Goal: Information Seeking & Learning: Compare options

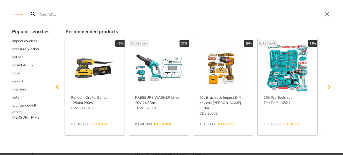
click at [72, 16] on input "Search" at bounding box center [179, 14] width 281 height 12
type input "co"
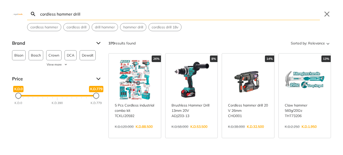
type input "cordless hammer drill"
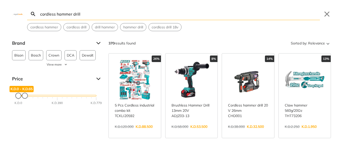
drag, startPoint x: 94, startPoint y: 95, endPoint x: 23, endPoint y: 98, distance: 71.5
click at [23, 96] on div "K.D.0 K.D.0 K.D.65 K.D.0 - K.D.65 K.D.0 K.D.390 K.D.779" at bounding box center [57, 96] width 78 height 2
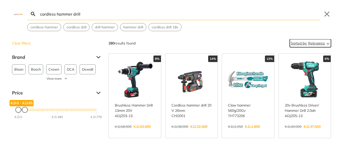
click at [325, 43] on icon "Sort" at bounding box center [328, 43] width 6 height 6
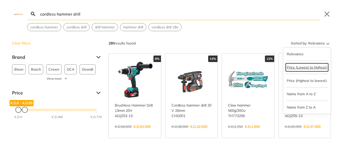
click at [304, 69] on button "Price (Lowest to highest)" at bounding box center [307, 67] width 42 height 8
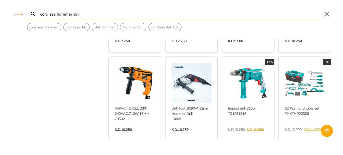
scroll to position [3518, 0]
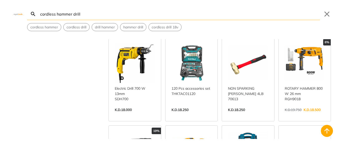
scroll to position [4071, 0]
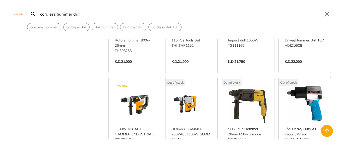
scroll to position [4347, 0]
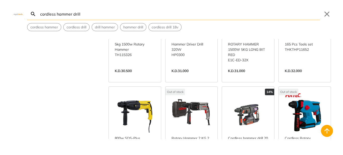
scroll to position [4900, 0]
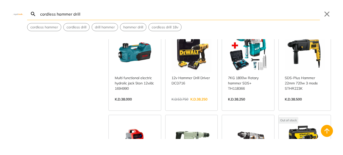
scroll to position [5403, 0]
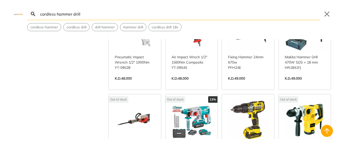
scroll to position [5754, 0]
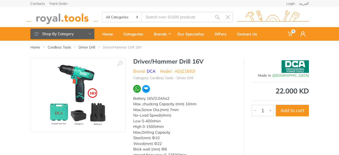
click at [96, 86] on img at bounding box center [77, 94] width 63 height 63
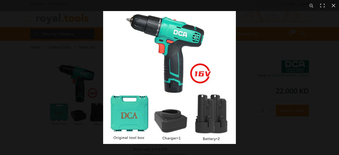
click at [170, 104] on img at bounding box center [169, 77] width 133 height 133
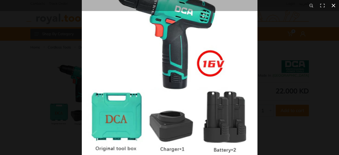
click at [331, 6] on button at bounding box center [333, 5] width 11 height 11
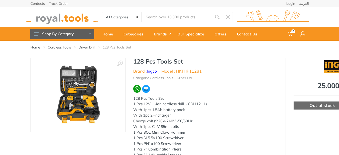
click at [94, 97] on img at bounding box center [77, 94] width 63 height 63
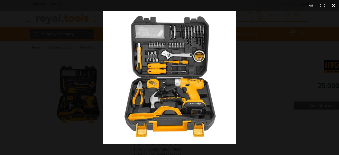
click at [334, 7] on button at bounding box center [333, 5] width 11 height 11
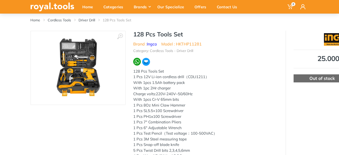
scroll to position [25, 0]
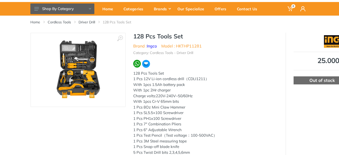
click at [95, 80] on img at bounding box center [77, 69] width 63 height 63
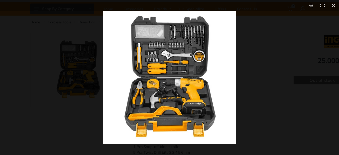
click at [183, 80] on img at bounding box center [169, 77] width 133 height 133
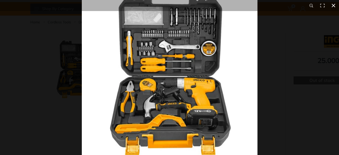
click at [333, 5] on button at bounding box center [333, 5] width 11 height 11
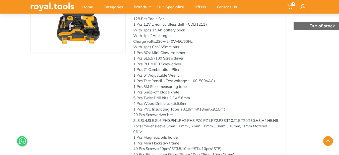
scroll to position [0, 0]
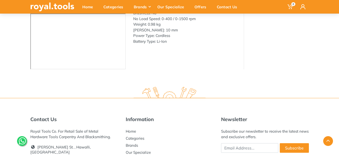
scroll to position [50, 0]
